Goal: Information Seeking & Learning: Find specific fact

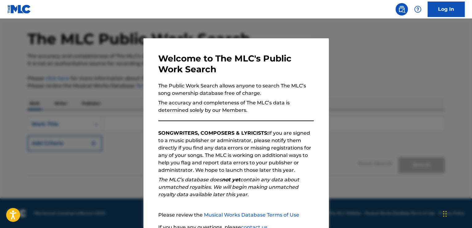
click at [287, 160] on p "SONGWRITERS, COMPOSERS & LYRICISTS: If you are signed to a music publisher or a…" at bounding box center [235, 151] width 155 height 44
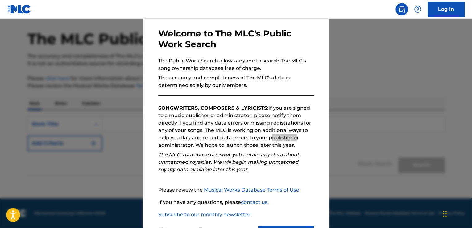
scroll to position [55, 0]
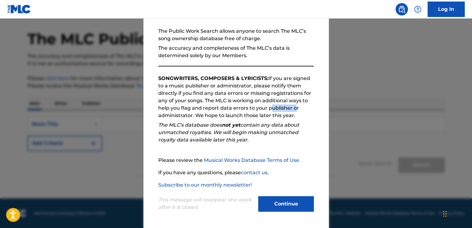
click at [285, 202] on button "Continue" at bounding box center [286, 203] width 56 height 15
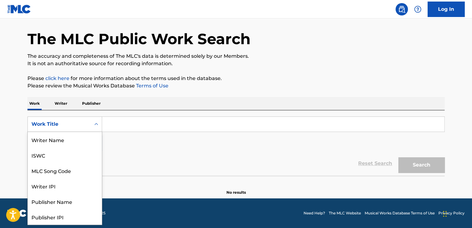
click at [95, 125] on icon "Search Form" at bounding box center [96, 124] width 6 height 6
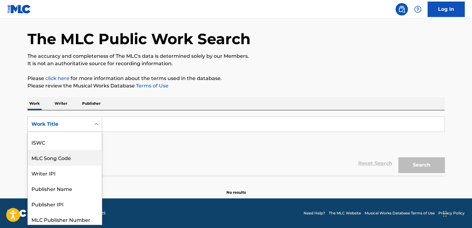
scroll to position [0, 0]
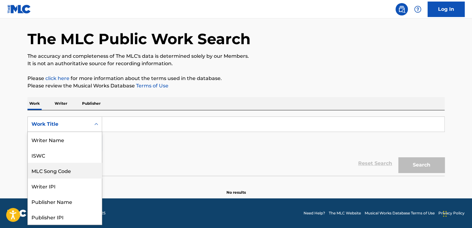
click at [106, 143] on div "SearchWithCriteria8cd1881c-4594-4abc-9bd7-61ebfebd0d7e 8 results available. Use…" at bounding box center [235, 133] width 417 height 35
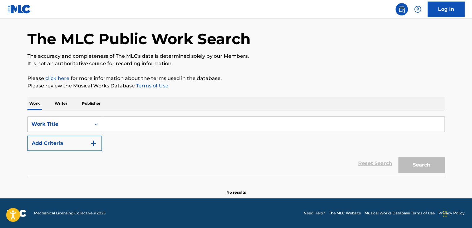
click at [106, 142] on div "SearchWithCriteria8cd1881c-4594-4abc-9bd7-61ebfebd0d7e Work Title Add Criteria" at bounding box center [235, 133] width 417 height 35
click at [97, 126] on icon "Search Form" at bounding box center [96, 124] width 6 height 6
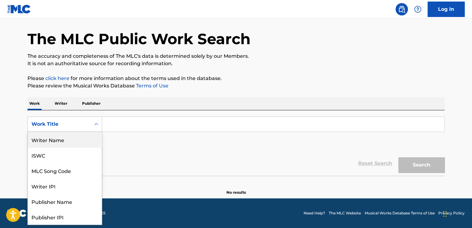
click at [72, 142] on div "Writer Name" at bounding box center [65, 139] width 74 height 15
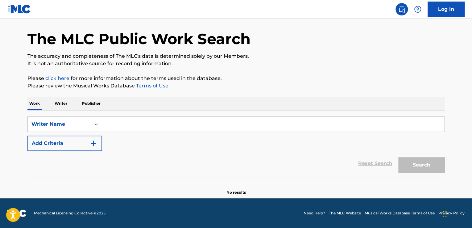
click at [136, 128] on input "Search Form" at bounding box center [273, 124] width 342 height 15
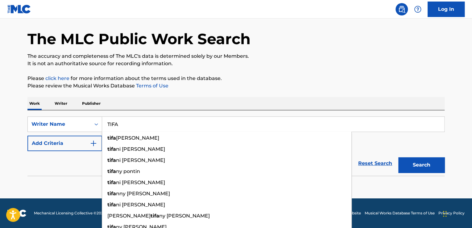
click at [379, 129] on input "TIFA" at bounding box center [273, 124] width 342 height 15
type input "TIFA"
click at [418, 139] on div "SearchWithCriteriaaf39c407-77ee-4828-871e-92a8e929b027 Writer Name TIFA tifa nn…" at bounding box center [235, 133] width 417 height 35
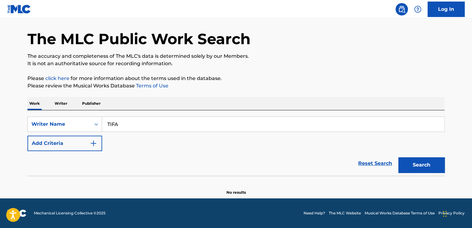
click at [422, 166] on button "Search" at bounding box center [421, 164] width 46 height 15
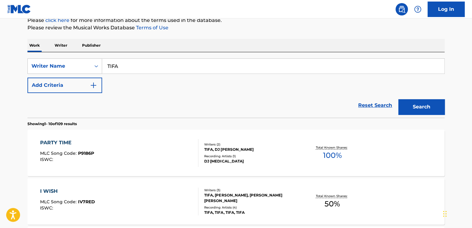
scroll to position [93, 0]
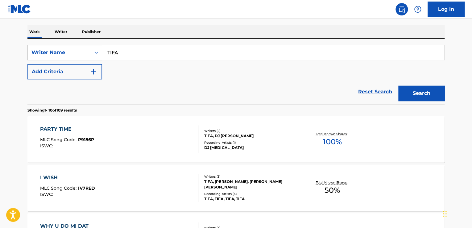
click at [57, 128] on div "PARTY TIME" at bounding box center [67, 128] width 54 height 7
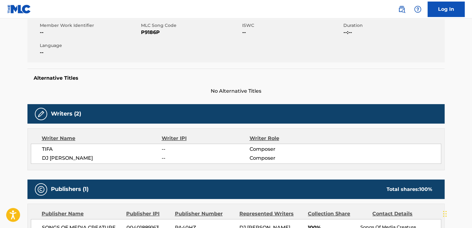
scroll to position [123, 0]
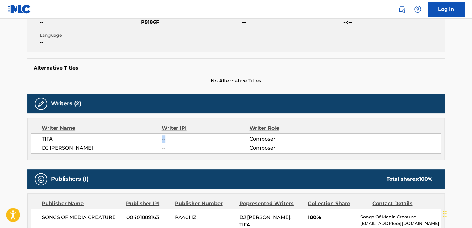
drag, startPoint x: 175, startPoint y: 138, endPoint x: 151, endPoint y: 138, distance: 23.1
click at [151, 138] on div "TIFA -- Composer" at bounding box center [241, 138] width 399 height 7
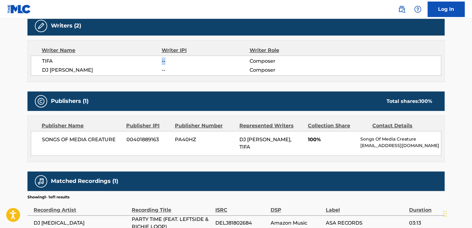
scroll to position [216, 0]
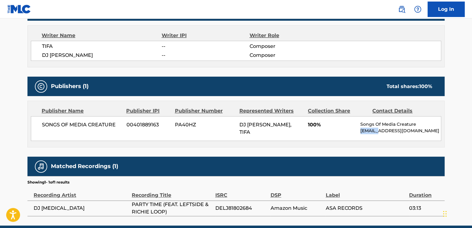
drag, startPoint x: 422, startPoint y: 125, endPoint x: 369, endPoint y: 127, distance: 53.1
click at [382, 127] on div "Songs Of Media Creature [EMAIL_ADDRESS][DOMAIN_NAME]" at bounding box center [400, 127] width 80 height 13
click at [315, 124] on span "100%" at bounding box center [332, 124] width 48 height 7
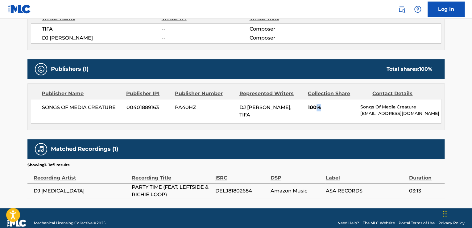
scroll to position [241, 0]
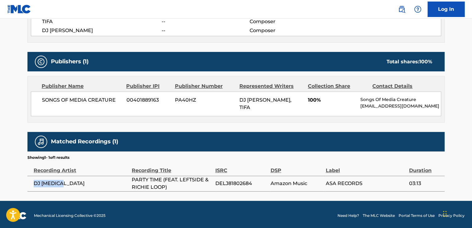
drag, startPoint x: 30, startPoint y: 180, endPoint x: 68, endPoint y: 180, distance: 38.2
click at [68, 180] on td "DJ [MEDICAL_DATA]" at bounding box center [79, 182] width 104 height 15
click at [309, 102] on span "100%" at bounding box center [332, 99] width 48 height 7
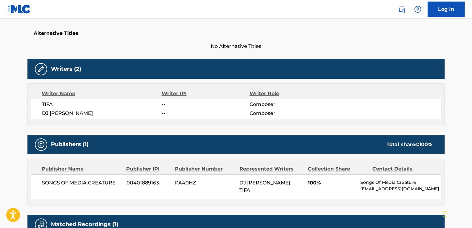
scroll to position [148, 0]
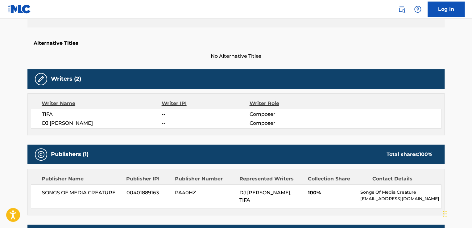
click at [164, 114] on span "--" at bounding box center [206, 113] width 88 height 7
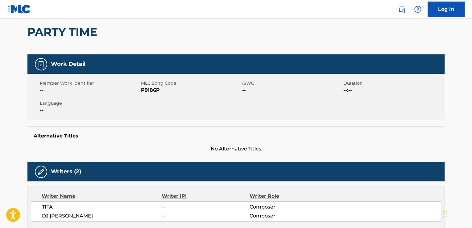
scroll to position [0, 0]
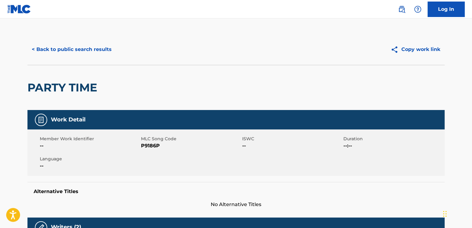
click at [46, 51] on button "< Back to public search results" at bounding box center [71, 49] width 88 height 15
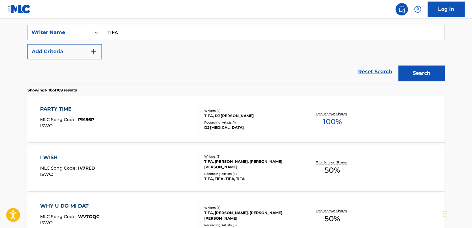
scroll to position [123, 0]
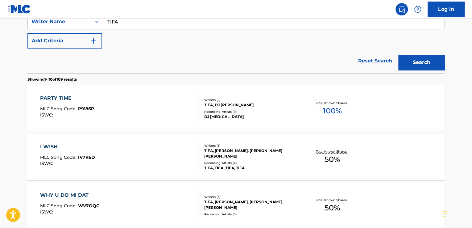
click at [43, 146] on div "I WISH" at bounding box center [67, 146] width 55 height 7
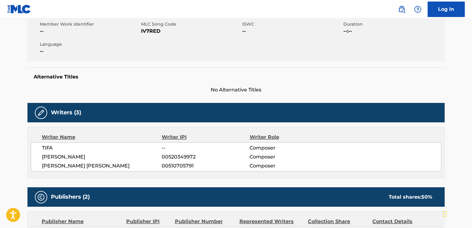
scroll to position [123, 0]
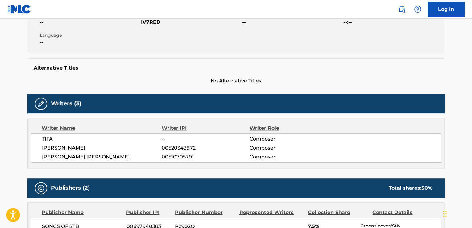
drag, startPoint x: 195, startPoint y: 150, endPoint x: 156, endPoint y: 148, distance: 38.6
click at [156, 148] on div "[PERSON_NAME] 00520349972 Composer" at bounding box center [241, 147] width 399 height 7
drag, startPoint x: 196, startPoint y: 157, endPoint x: 155, endPoint y: 153, distance: 41.5
click at [155, 157] on div "[PERSON_NAME] [PERSON_NAME] 00510705791 Composer" at bounding box center [241, 156] width 399 height 7
drag, startPoint x: 172, startPoint y: 138, endPoint x: 154, endPoint y: 138, distance: 18.2
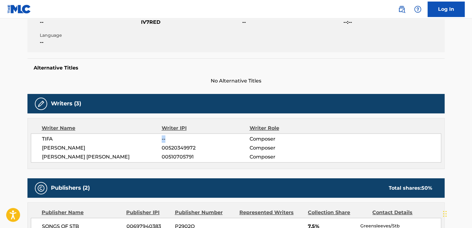
click at [154, 138] on div "TIFA -- Composer" at bounding box center [241, 138] width 399 height 7
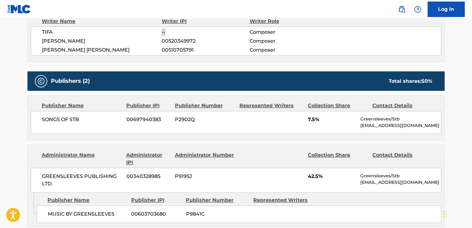
scroll to position [216, 0]
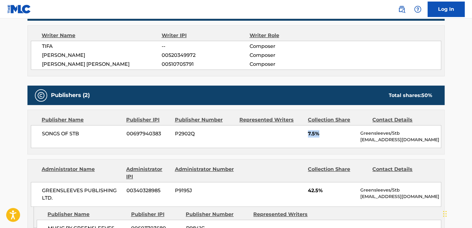
drag, startPoint x: 303, startPoint y: 134, endPoint x: 325, endPoint y: 133, distance: 21.9
click at [325, 133] on div "SONGS OF STB 00697940383 P2902Q 7.5% Greensleeves/Stb [EMAIL_ADDRESS][DOMAIN_NA…" at bounding box center [236, 136] width 410 height 23
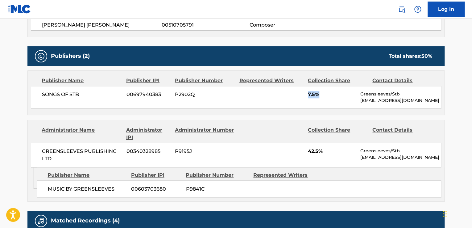
scroll to position [278, 0]
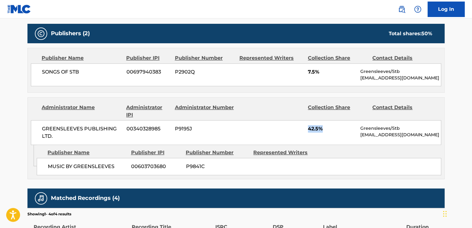
drag, startPoint x: 330, startPoint y: 129, endPoint x: 303, endPoint y: 129, distance: 26.8
click at [303, 129] on div "GREENSLEEVES PUBLISHING LTD. 00340328985 P9195J 42.5% Greensleeves/Stb [EMAIL_A…" at bounding box center [236, 132] width 410 height 25
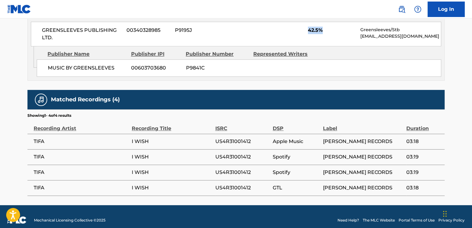
scroll to position [381, 0]
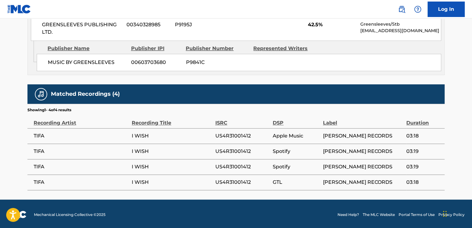
click at [224, 133] on span "US4R31001412" at bounding box center [242, 135] width 55 height 7
drag, startPoint x: 301, startPoint y: 134, endPoint x: 271, endPoint y: 133, distance: 29.9
click at [273, 133] on span "Apple Music" at bounding box center [296, 135] width 47 height 7
click at [278, 152] on span "Spotify" at bounding box center [296, 150] width 47 height 7
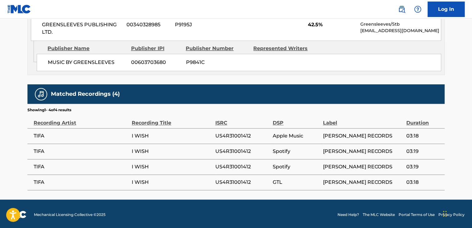
click at [276, 151] on span "Spotify" at bounding box center [296, 150] width 47 height 7
click at [275, 183] on span "GTL" at bounding box center [296, 181] width 47 height 7
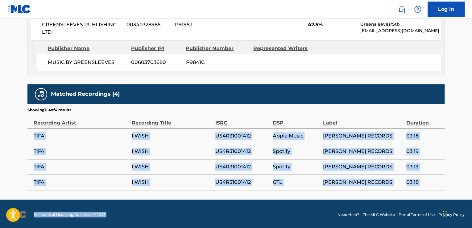
drag, startPoint x: 34, startPoint y: 133, endPoint x: 296, endPoint y: 198, distance: 270.4
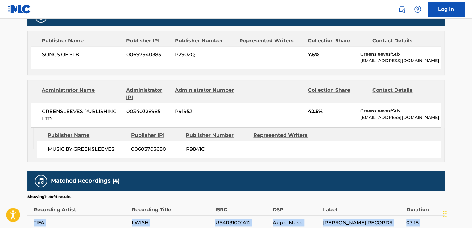
scroll to position [289, 0]
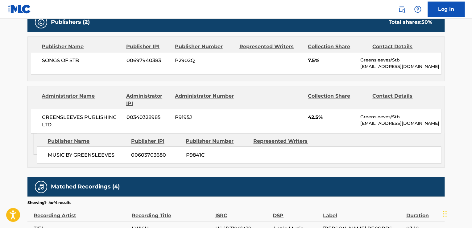
click at [216, 156] on span "P9841C" at bounding box center [217, 154] width 63 height 7
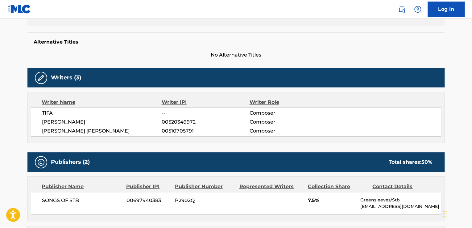
scroll to position [135, 0]
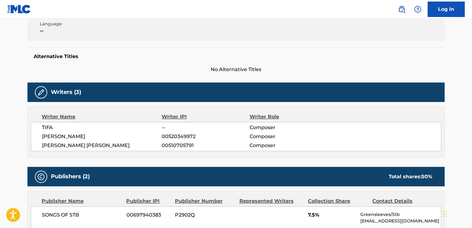
click at [163, 128] on span "--" at bounding box center [206, 127] width 88 height 7
click at [163, 129] on span "--" at bounding box center [206, 127] width 88 height 7
click at [44, 126] on span "TIFA" at bounding box center [102, 127] width 120 height 7
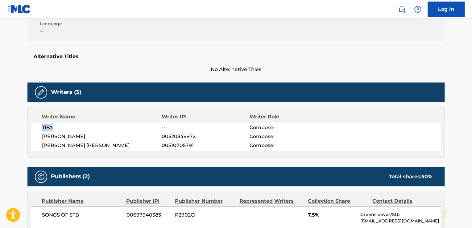
click at [44, 126] on span "TIFA" at bounding box center [102, 127] width 120 height 7
click at [163, 126] on span "--" at bounding box center [206, 127] width 88 height 7
click at [162, 127] on span "--" at bounding box center [206, 127] width 88 height 7
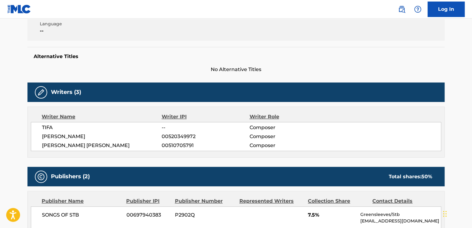
click at [165, 127] on span "--" at bounding box center [206, 127] width 88 height 7
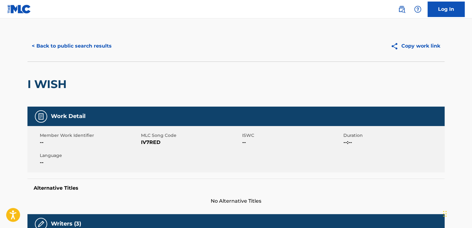
scroll to position [0, 0]
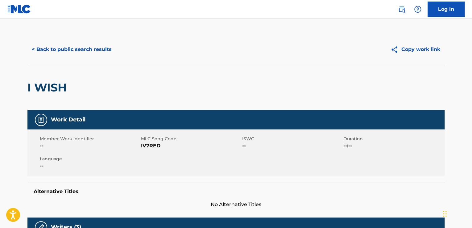
click at [56, 52] on button "< Back to public search results" at bounding box center [71, 49] width 88 height 15
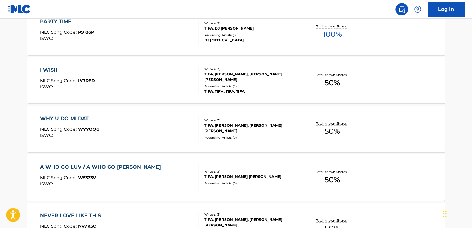
scroll to position [185, 0]
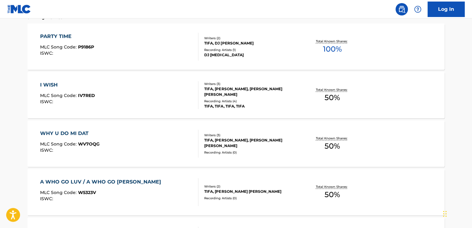
click at [88, 183] on div "A WHO GO LUV / A WHO GO [PERSON_NAME]" at bounding box center [102, 181] width 124 height 7
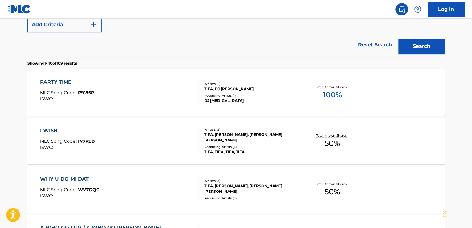
scroll to position [170, 0]
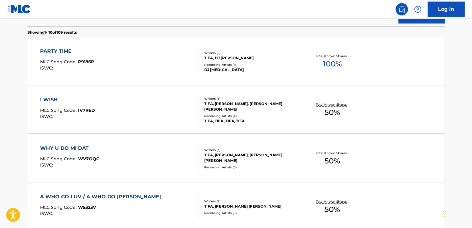
click at [57, 149] on div "WHY U DO MI DAT" at bounding box center [70, 147] width 60 height 7
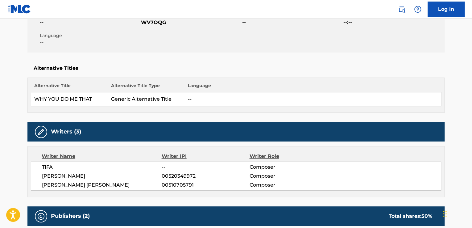
scroll to position [123, 0]
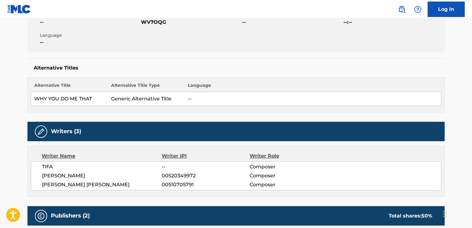
click at [164, 167] on span "--" at bounding box center [206, 166] width 88 height 7
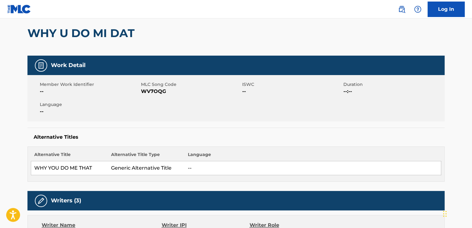
scroll to position [0, 0]
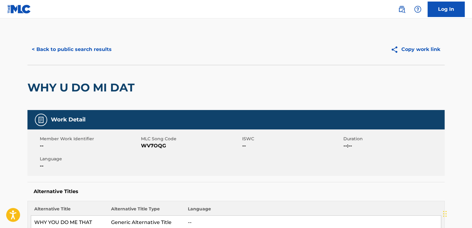
click at [55, 50] on button "< Back to public search results" at bounding box center [71, 49] width 88 height 15
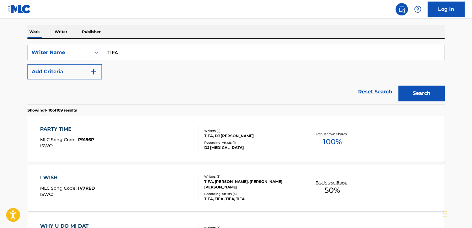
scroll to position [123, 0]
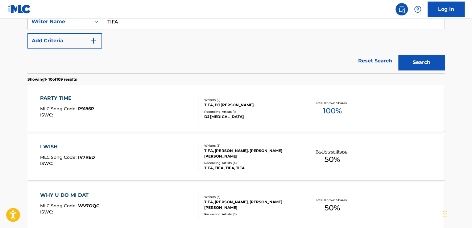
click at [49, 97] on div "PARTY TIME" at bounding box center [67, 97] width 54 height 7
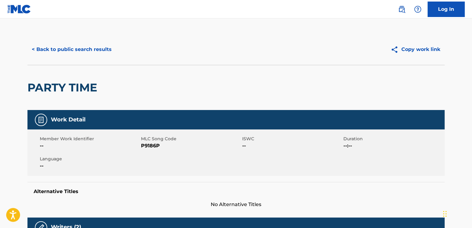
click at [56, 48] on button "< Back to public search results" at bounding box center [71, 49] width 88 height 15
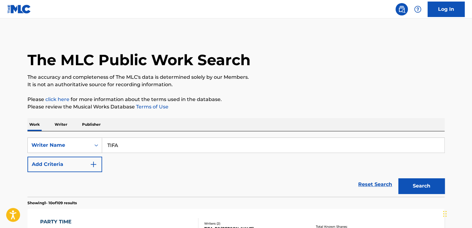
scroll to position [123, 0]
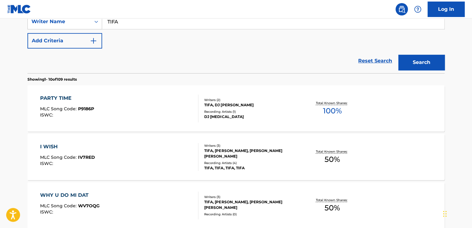
click at [114, 20] on input "TIFA" at bounding box center [273, 21] width 342 height 15
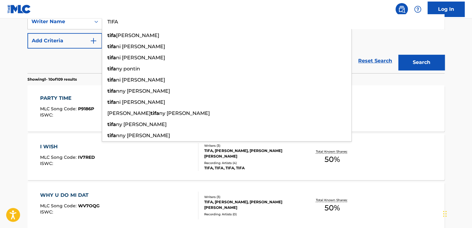
click at [114, 20] on input "TIFA" at bounding box center [273, 21] width 342 height 15
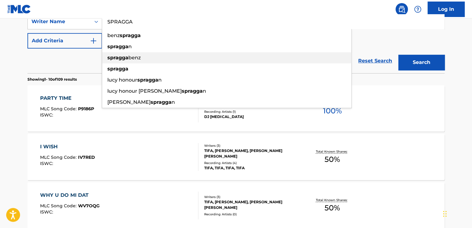
click at [115, 58] on strong "spragga" at bounding box center [117, 58] width 21 height 6
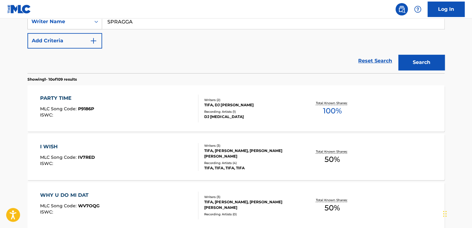
type input "spragga benz"
click at [414, 67] on button "Search" at bounding box center [421, 62] width 46 height 15
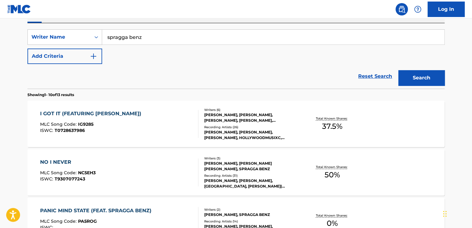
scroll to position [65, 0]
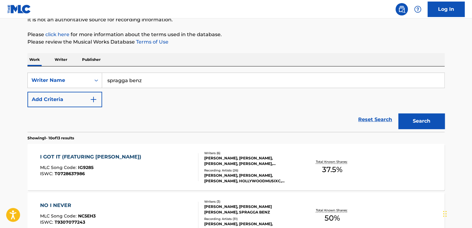
click at [115, 157] on div "I GOT IT (FEATURING [PERSON_NAME])" at bounding box center [92, 156] width 104 height 7
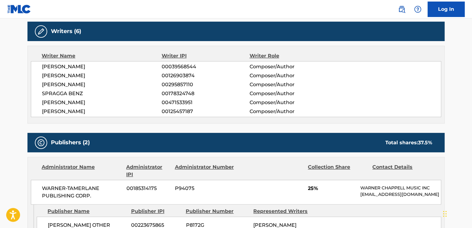
scroll to position [185, 0]
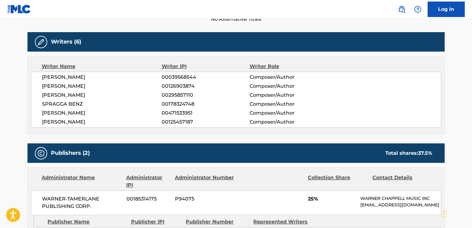
click at [179, 104] on span "00178324748" at bounding box center [206, 103] width 88 height 7
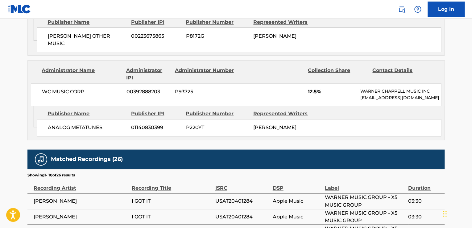
scroll to position [374, 0]
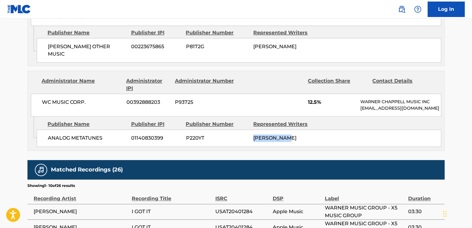
drag, startPoint x: 252, startPoint y: 132, endPoint x: 299, endPoint y: 134, distance: 47.5
click at [299, 134] on div "ANALOG METATUNES 01140830399 P220YT SALAAM REMI" at bounding box center [239, 137] width 404 height 17
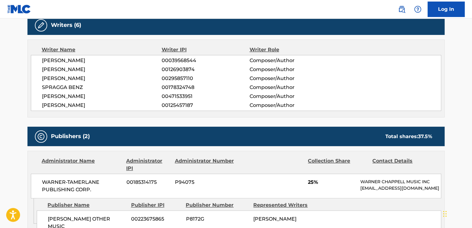
scroll to position [216, 0]
